Goal: Task Accomplishment & Management: Manage account settings

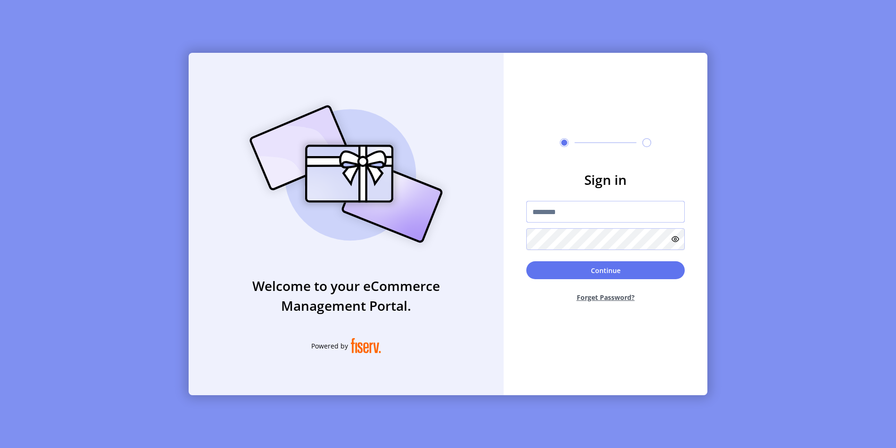
click at [597, 212] on input "text" at bounding box center [605, 212] width 158 height 22
type input "**********"
click at [601, 267] on button "Continue" at bounding box center [605, 270] width 158 height 18
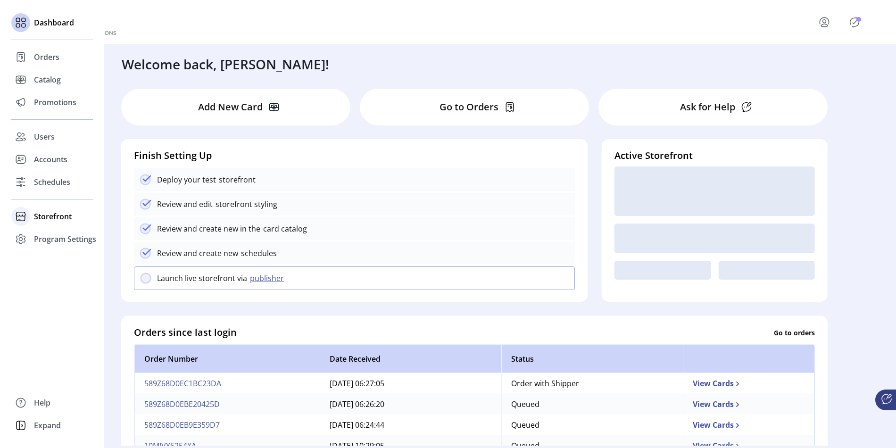
click at [27, 216] on icon at bounding box center [20, 216] width 15 height 15
click at [62, 235] on span "Configuration" at bounding box center [58, 235] width 49 height 11
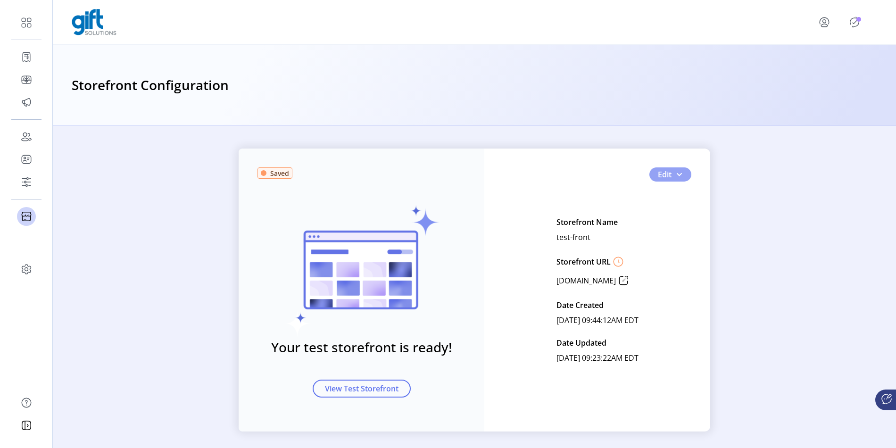
click at [683, 174] on button "Edit" at bounding box center [670, 174] width 42 height 14
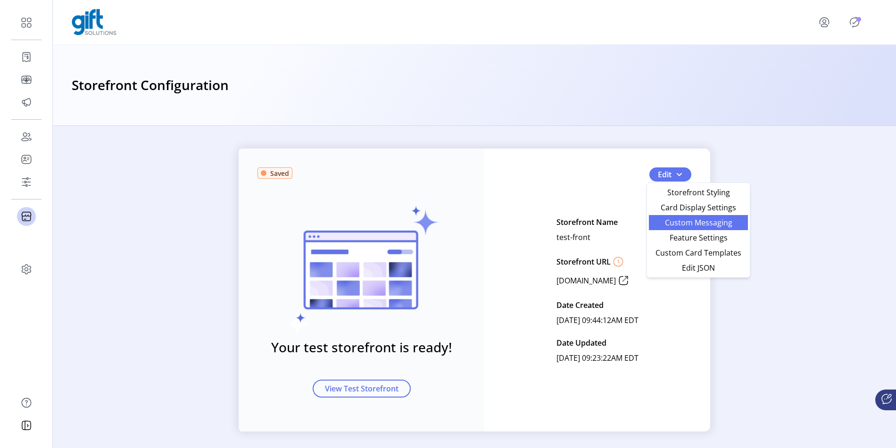
click at [682, 225] on span "Custom Messaging" at bounding box center [698, 223] width 88 height 8
